Goal: Task Accomplishment & Management: Use online tool/utility

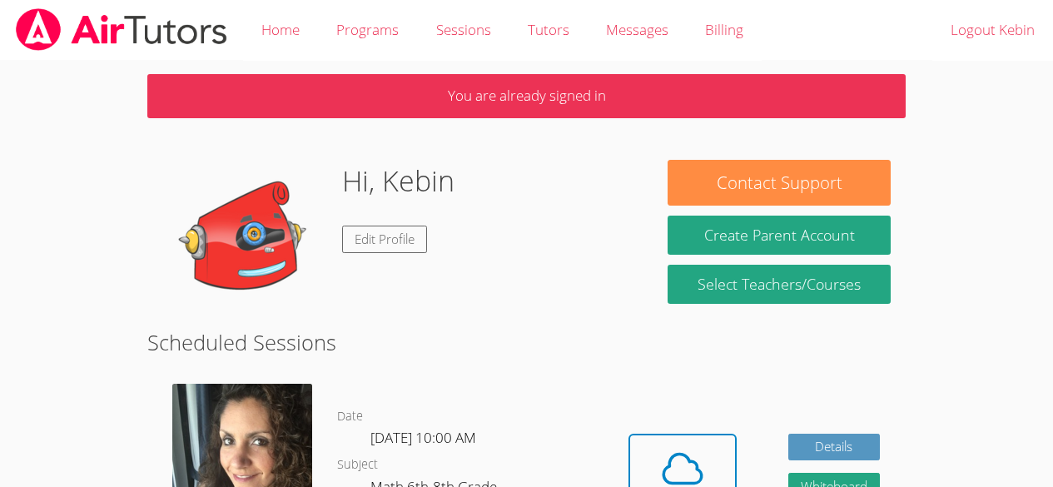
scroll to position [160, 0]
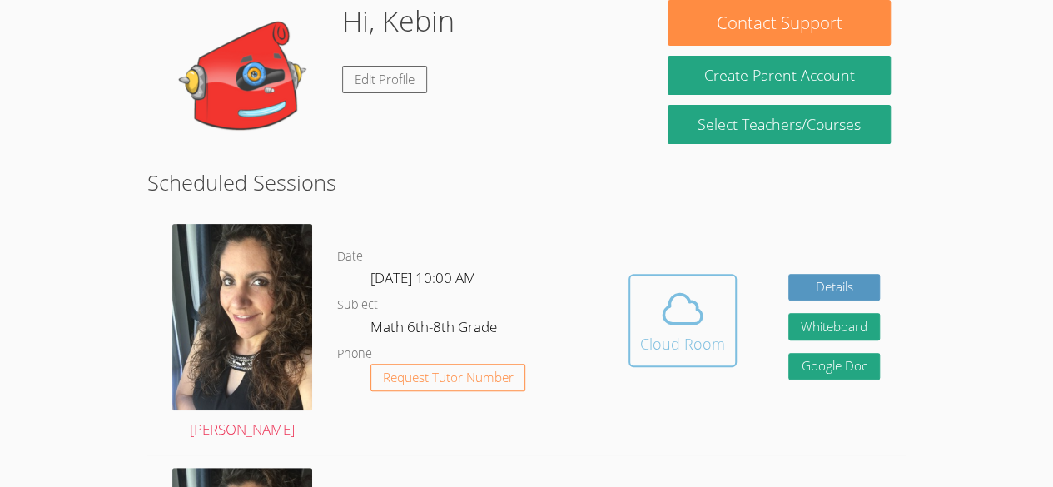
click at [674, 324] on icon at bounding box center [682, 309] width 47 height 47
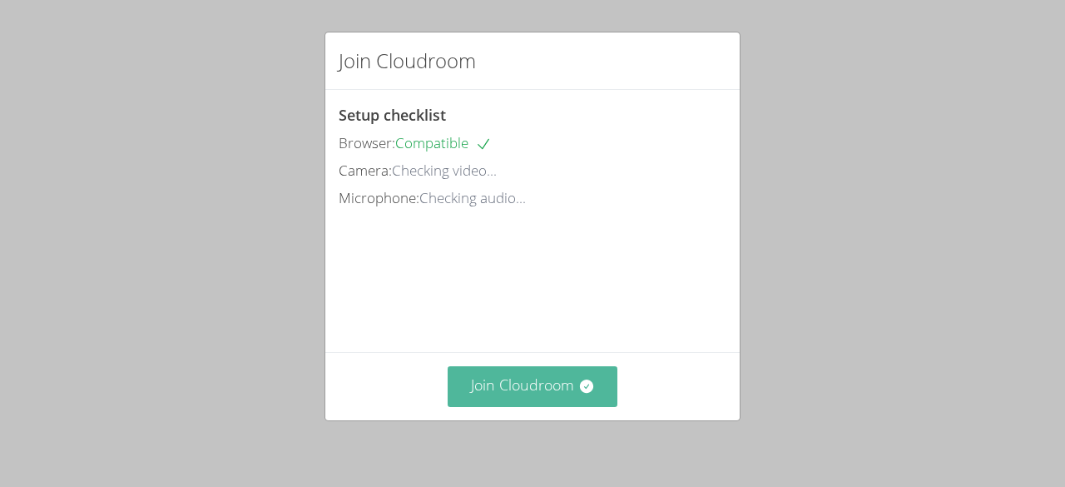
click at [553, 386] on button "Join Cloudroom" at bounding box center [533, 386] width 171 height 41
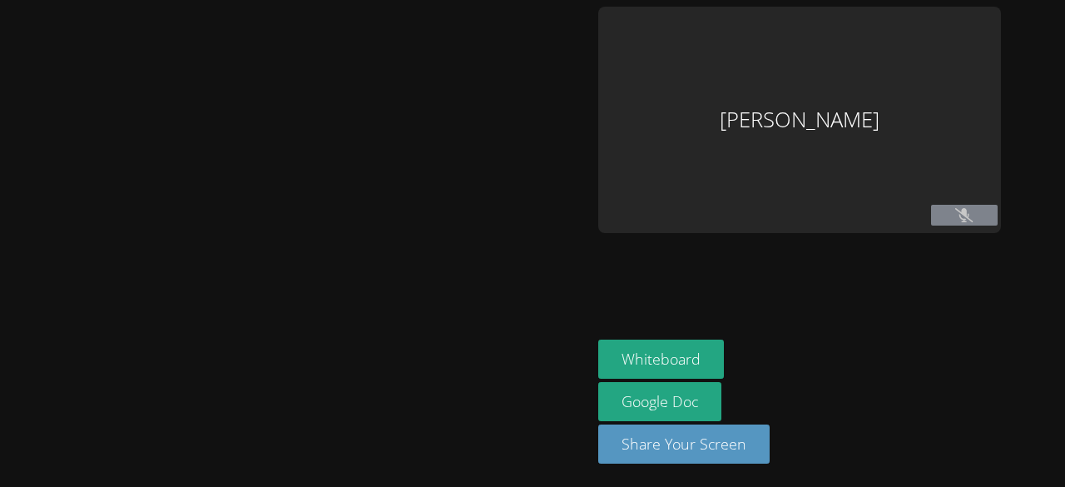
click at [521, 391] on div at bounding box center [296, 244] width 579 height 474
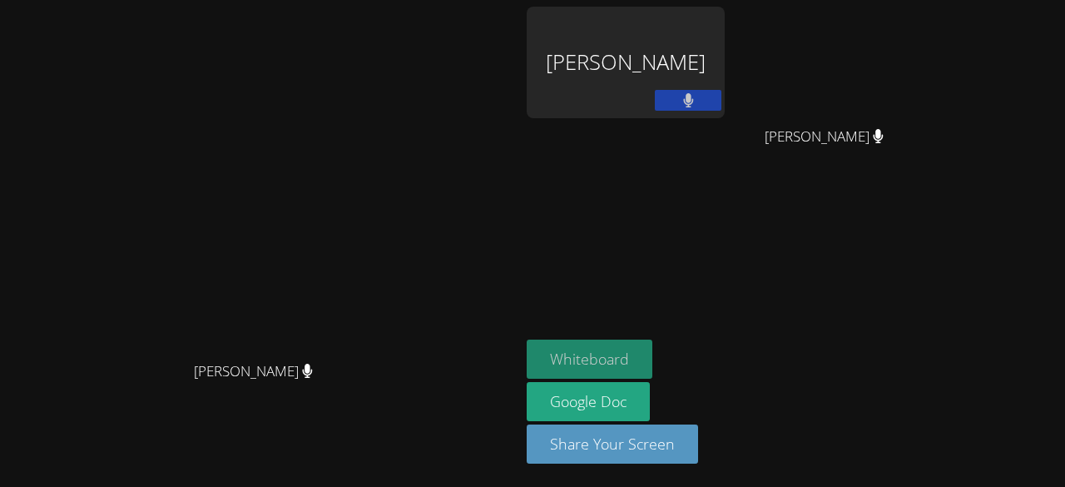
click at [653, 361] on button "Whiteboard" at bounding box center [590, 359] width 126 height 39
